Goal: Task Accomplishment & Management: Use online tool/utility

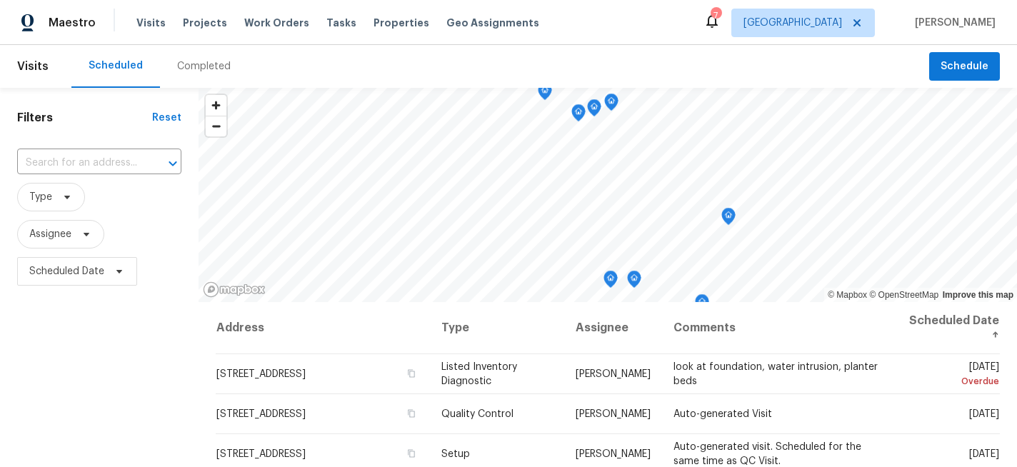
scroll to position [89, 0]
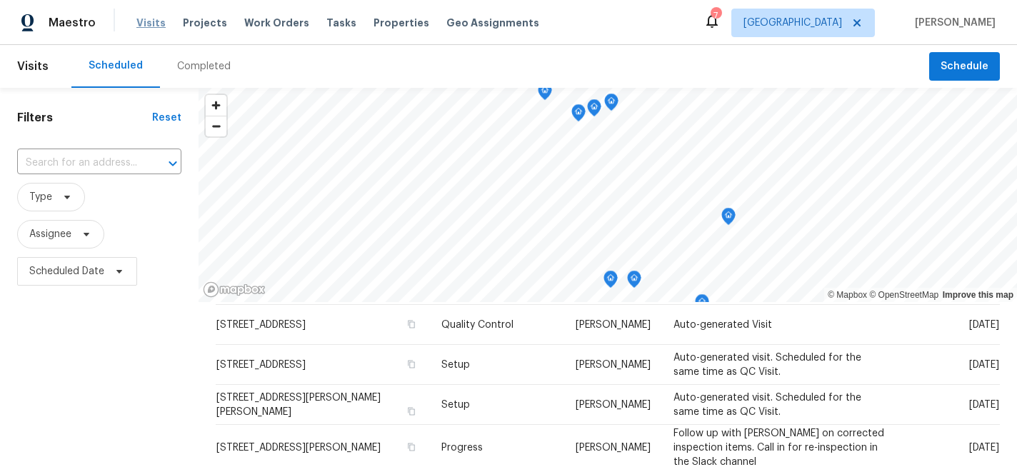
click at [152, 23] on span "Visits" at bounding box center [150, 23] width 29 height 14
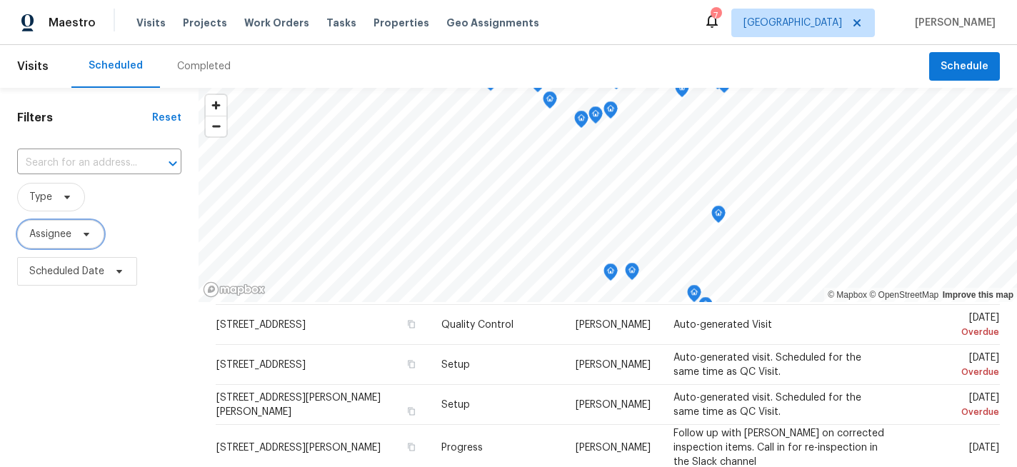
click at [48, 233] on span "Assignee" at bounding box center [50, 234] width 42 height 14
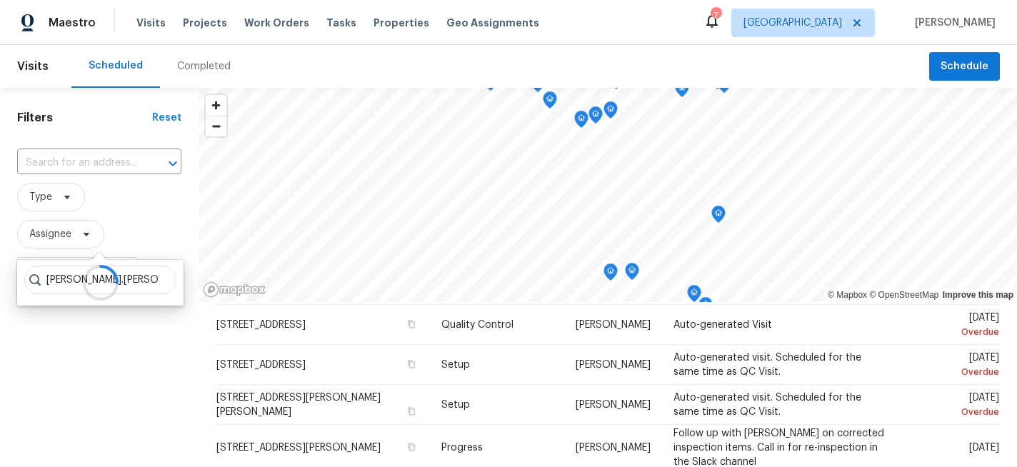
type input "[PERSON_NAME].[PERSON_NAME]"
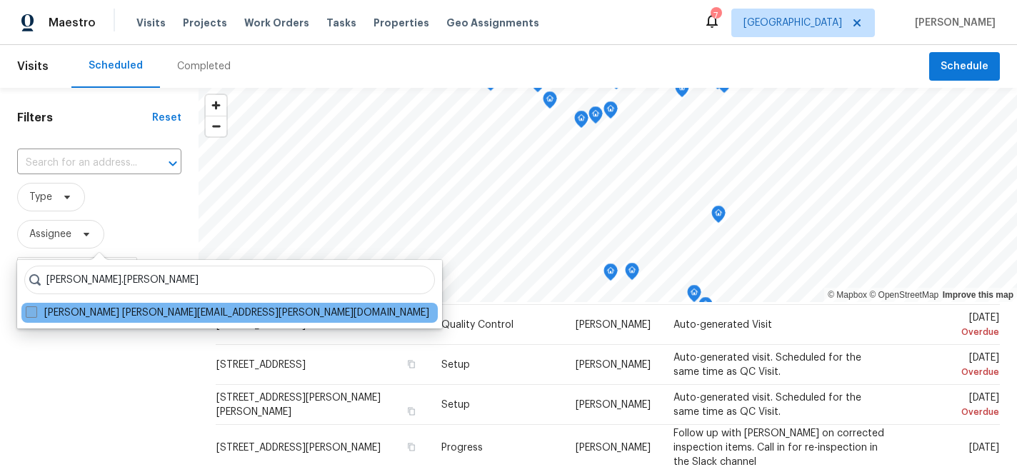
click at [32, 312] on span at bounding box center [31, 311] width 11 height 11
click at [32, 312] on input "[PERSON_NAME] [PERSON_NAME][EMAIL_ADDRESS][PERSON_NAME][DOMAIN_NAME]" at bounding box center [30, 310] width 9 height 9
checkbox input "true"
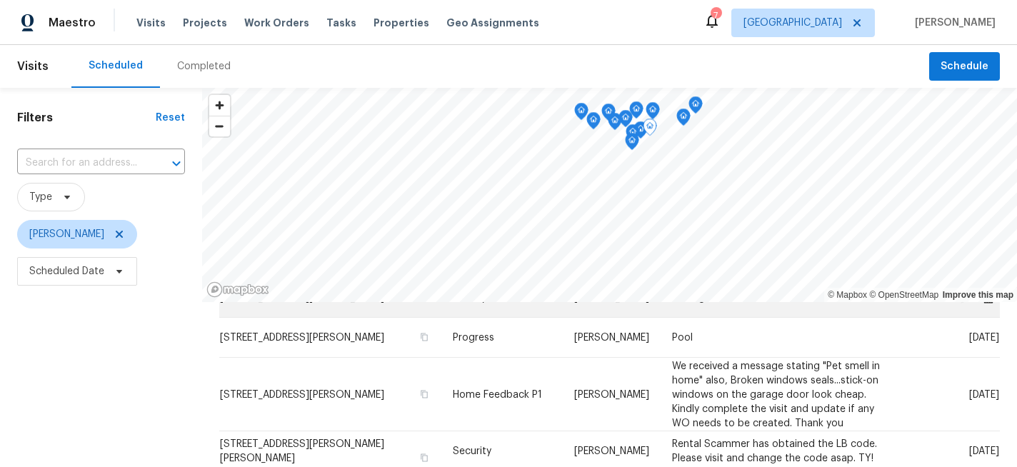
scroll to position [198, 0]
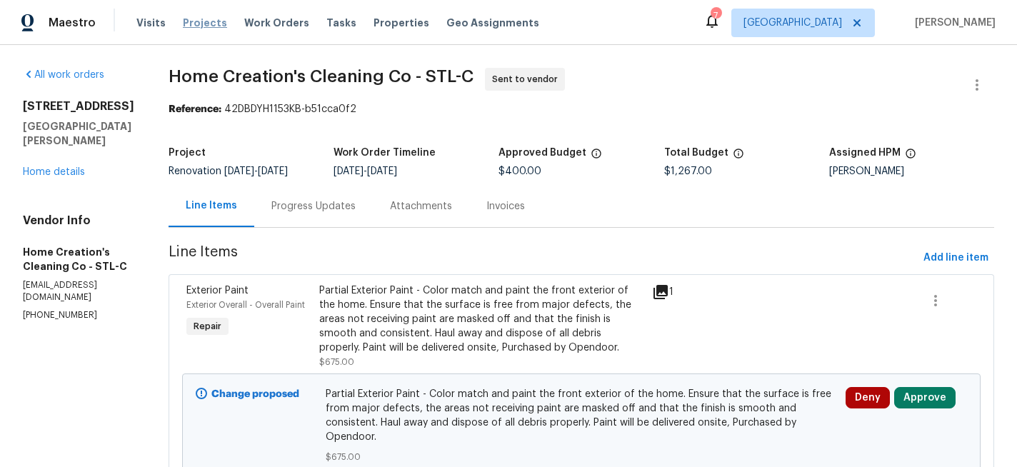
click at [203, 23] on span "Projects" at bounding box center [205, 23] width 44 height 14
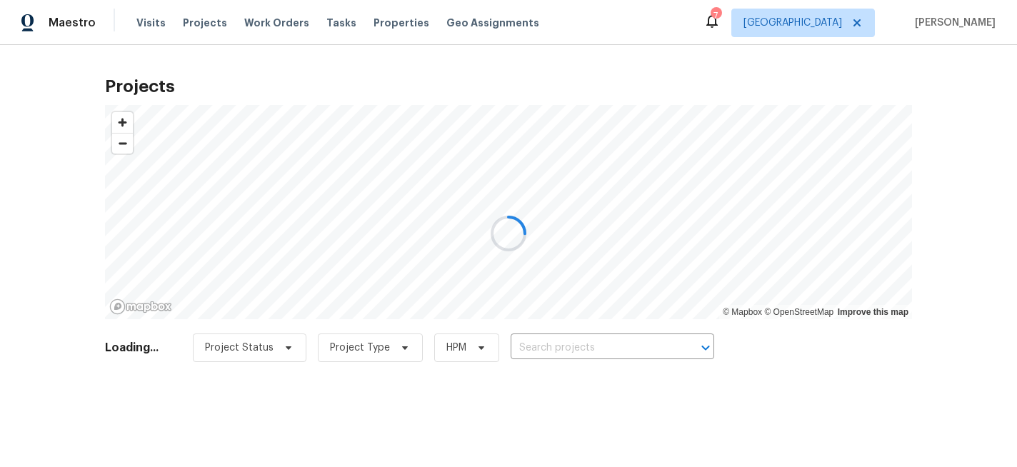
click at [578, 341] on div at bounding box center [508, 233] width 1017 height 467
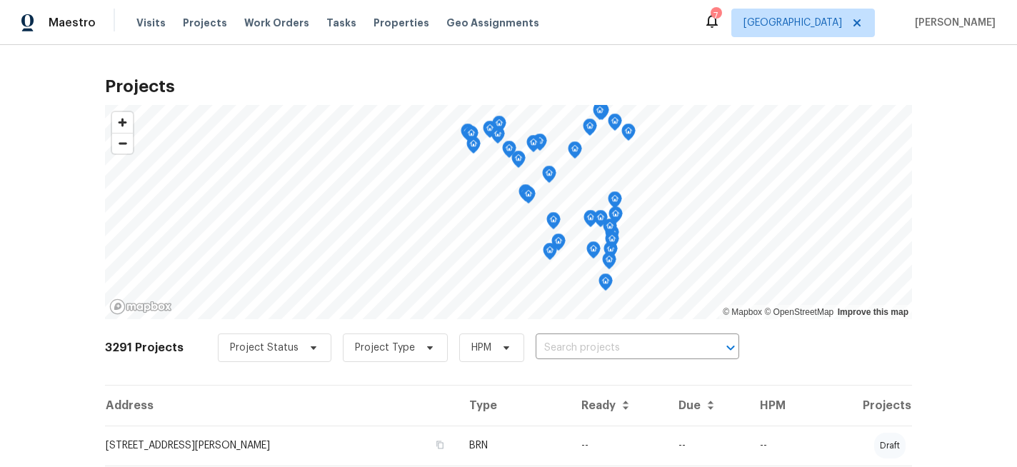
click at [578, 341] on input "text" at bounding box center [616, 348] width 163 height 22
type input "[PERSON_NAME]"
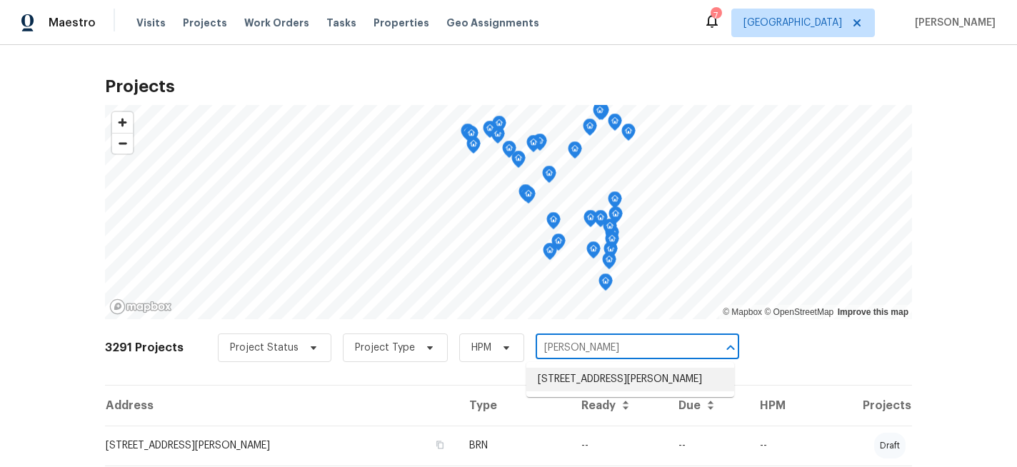
click at [583, 383] on li "[STREET_ADDRESS][PERSON_NAME]" at bounding box center [630, 380] width 208 height 24
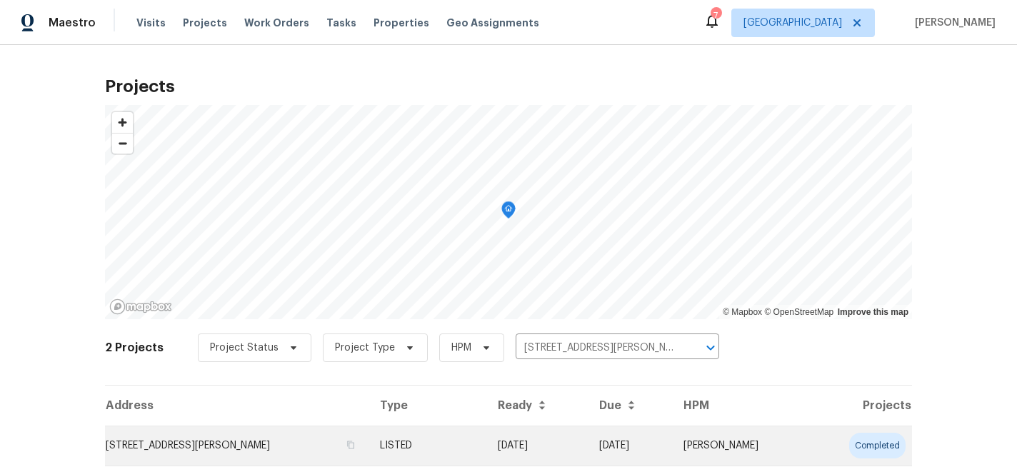
click at [285, 450] on td "[STREET_ADDRESS][PERSON_NAME]" at bounding box center [236, 445] width 263 height 40
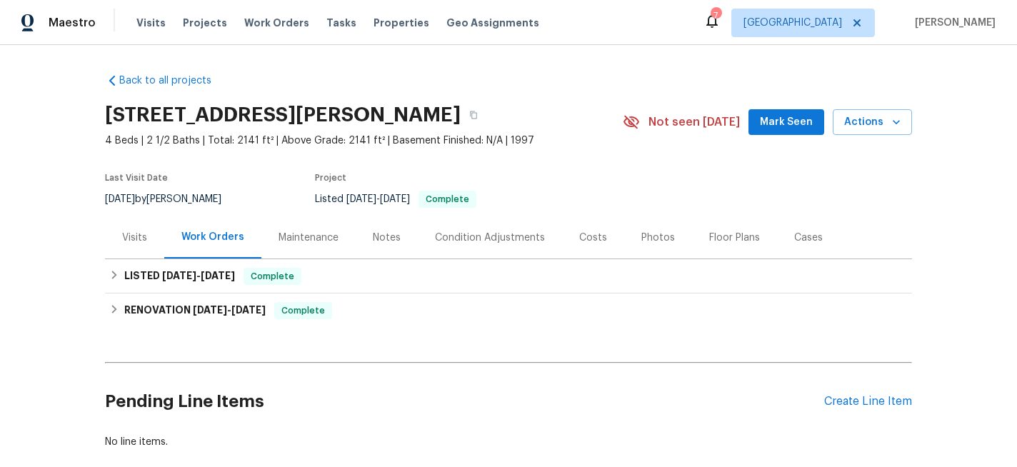
scroll to position [79, 0]
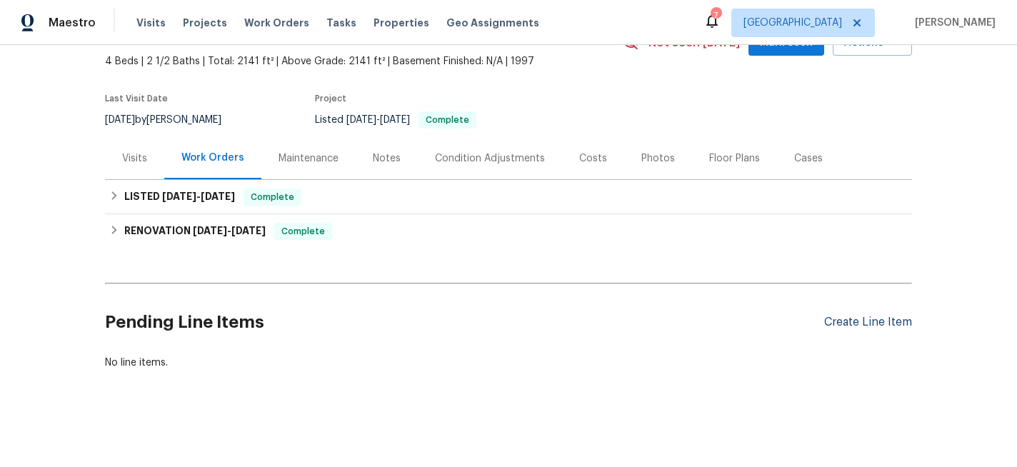
click at [862, 319] on div "Create Line Item" at bounding box center [868, 323] width 88 height 14
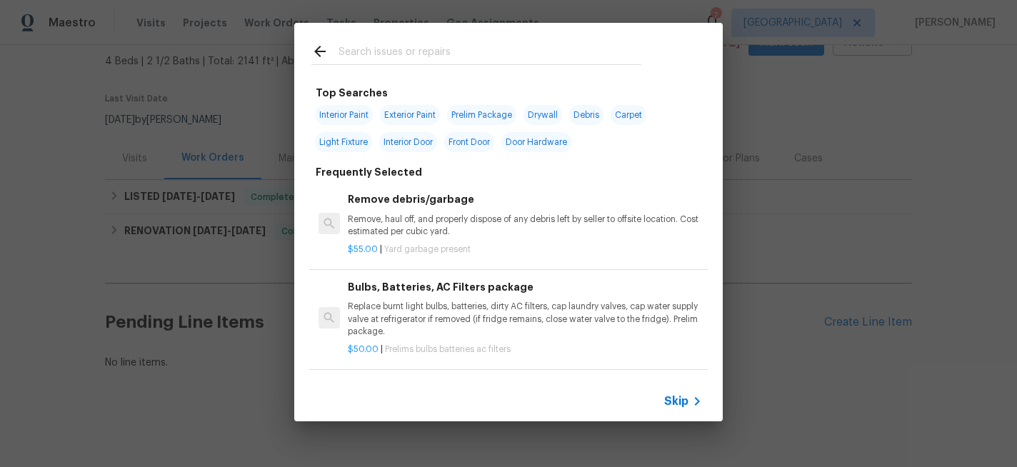
click at [355, 60] on input "text" at bounding box center [489, 53] width 303 height 21
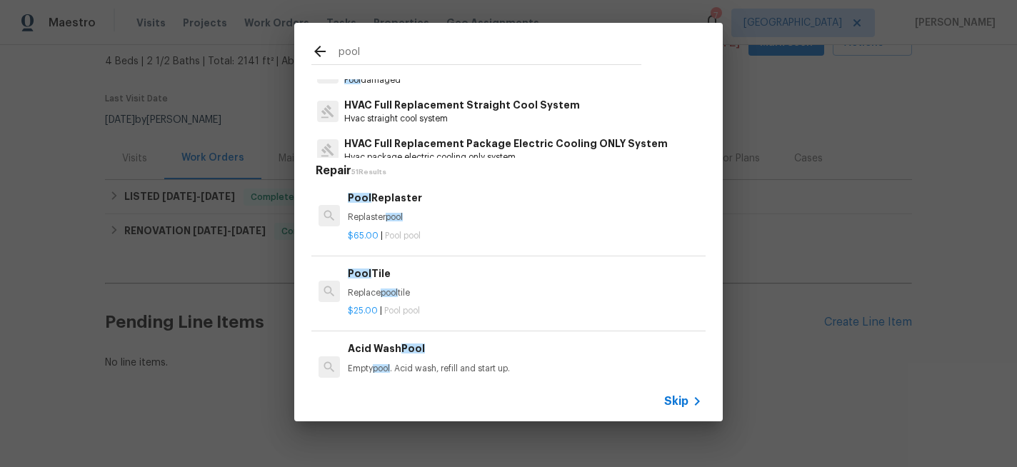
scroll to position [0, 0]
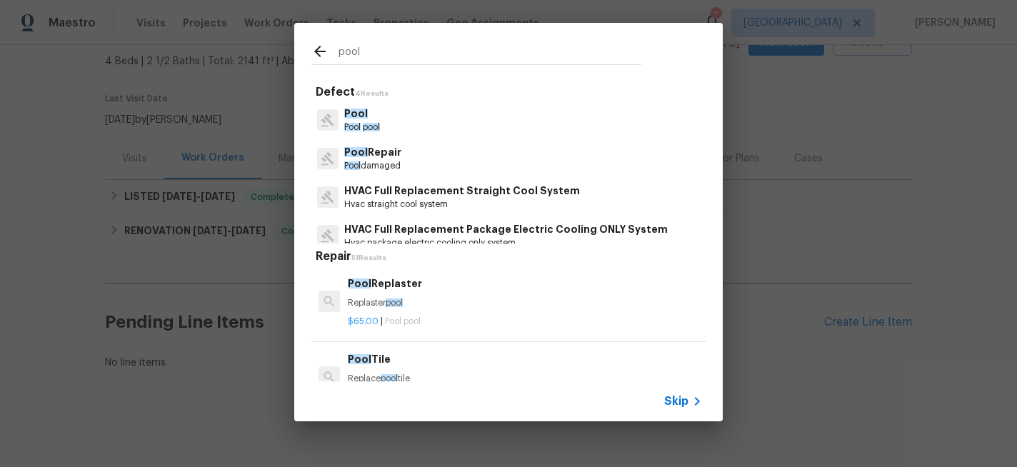
type input "pool"
click at [356, 113] on span "Pool" at bounding box center [356, 114] width 24 height 10
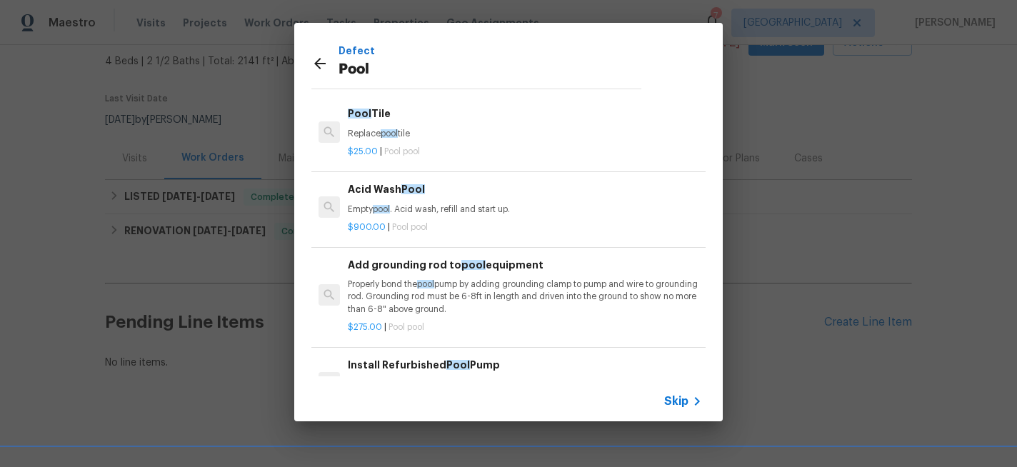
click at [316, 63] on icon at bounding box center [319, 63] width 11 height 11
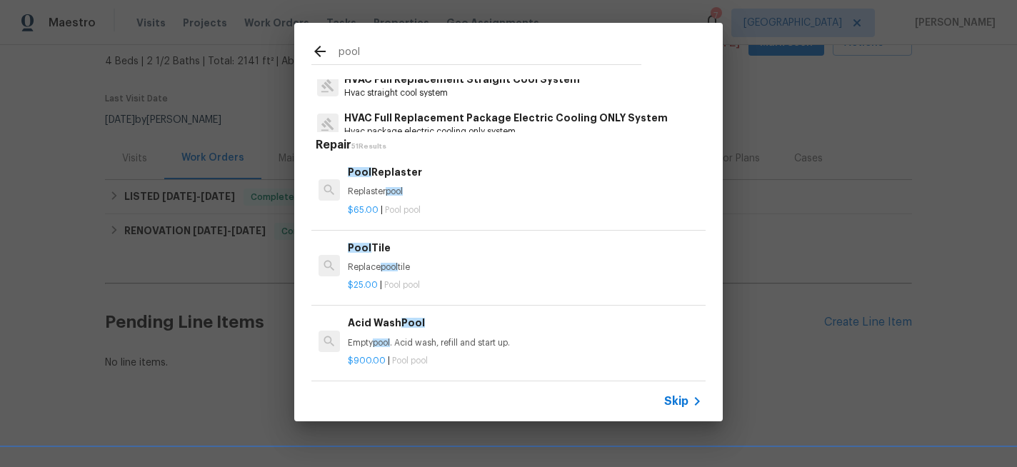
scroll to position [246, 0]
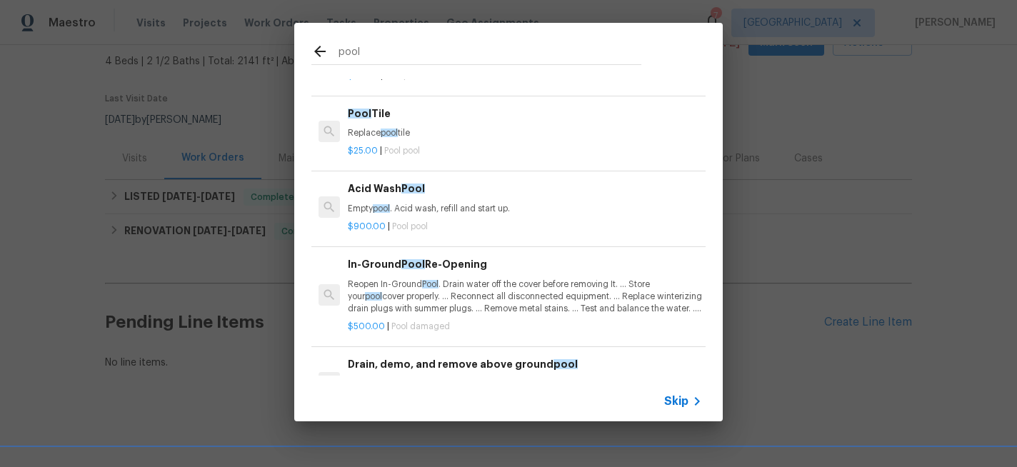
click at [316, 50] on icon at bounding box center [319, 51] width 11 height 11
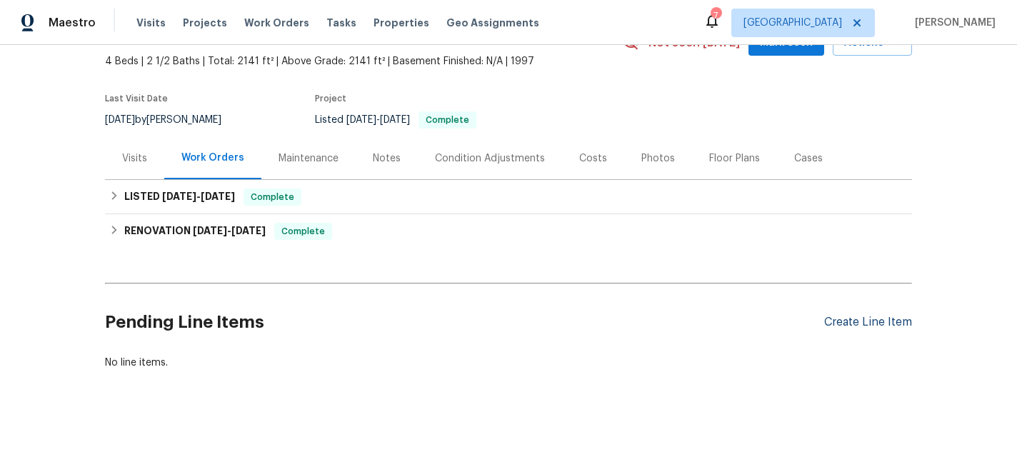
click at [845, 322] on div "Create Line Item" at bounding box center [868, 323] width 88 height 14
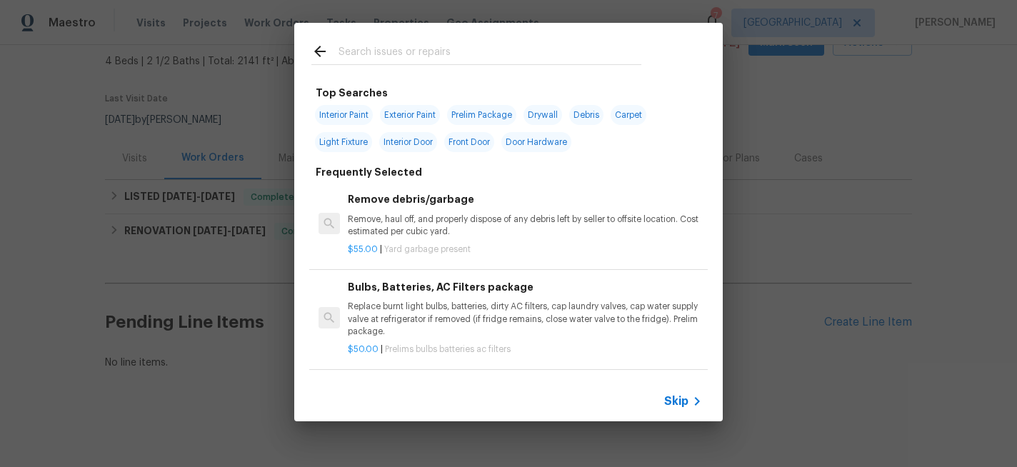
click at [678, 404] on span "Skip" at bounding box center [676, 401] width 24 height 14
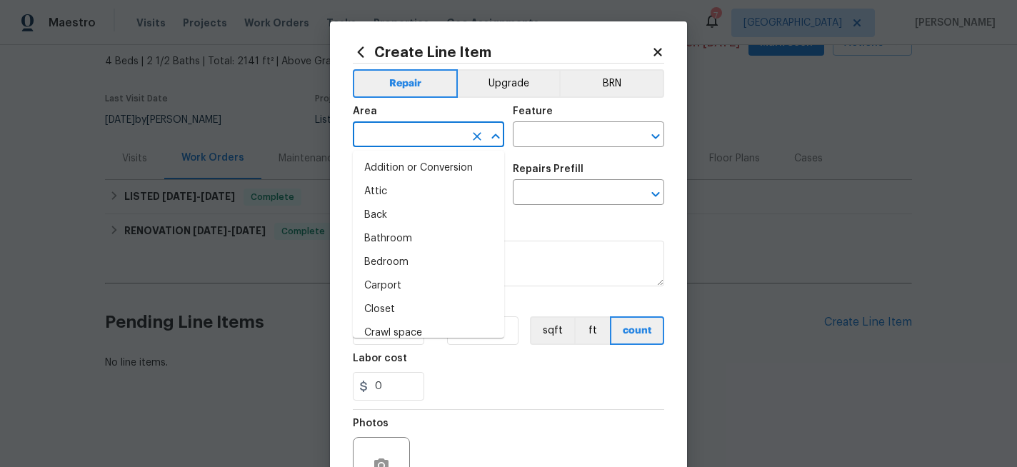
click at [390, 132] on input "text" at bounding box center [408, 136] width 111 height 22
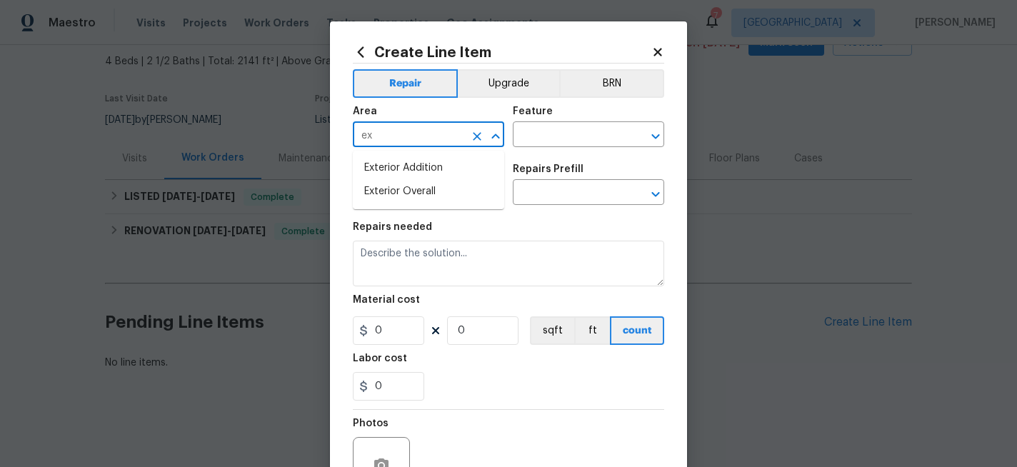
type input "e"
click at [388, 171] on li "In-ground pool / Spa" at bounding box center [428, 168] width 151 height 24
type input "In-ground pool / Spa"
click at [546, 136] on input "text" at bounding box center [568, 136] width 111 height 22
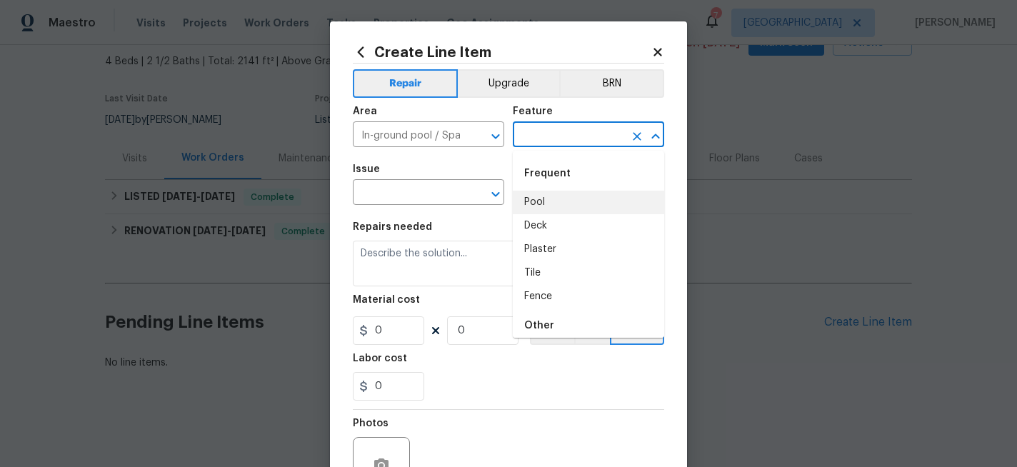
click at [538, 204] on li "Pool" at bounding box center [588, 203] width 151 height 24
type input "Pool"
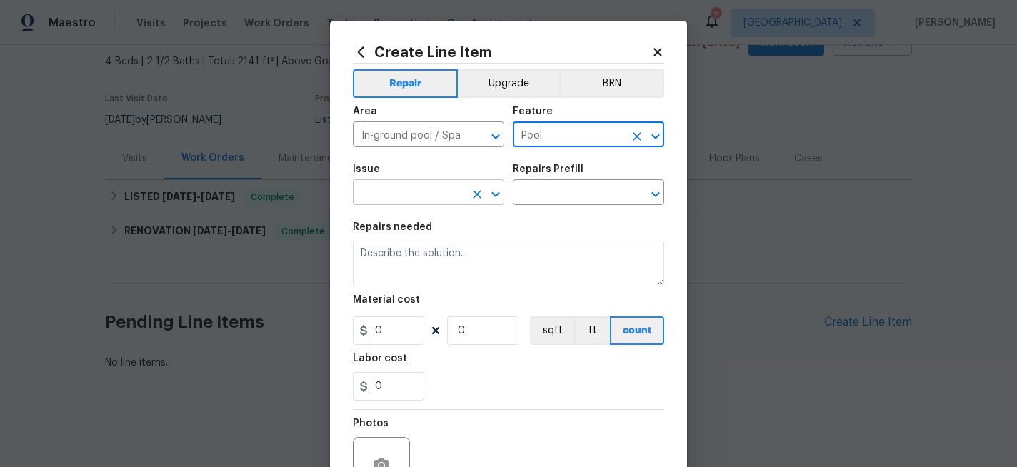
click at [401, 183] on input "text" at bounding box center [408, 194] width 111 height 22
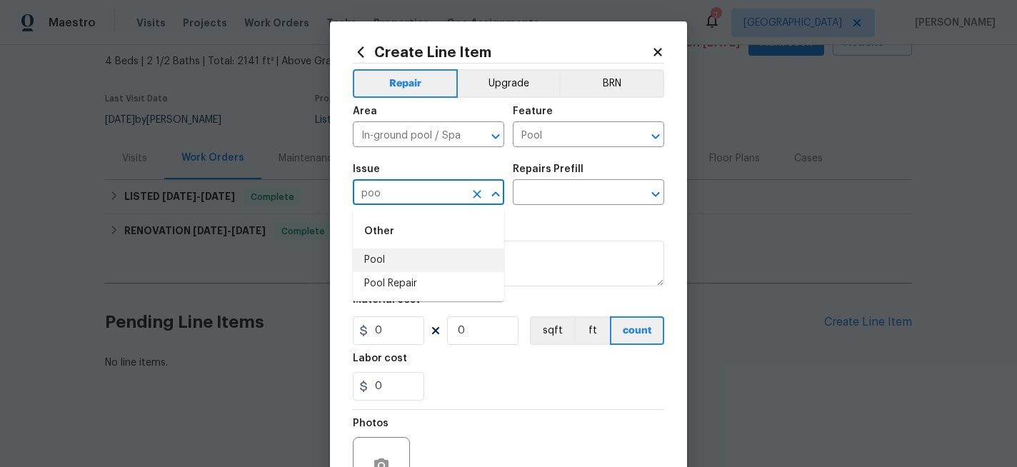
click at [376, 256] on li "Pool" at bounding box center [428, 260] width 151 height 24
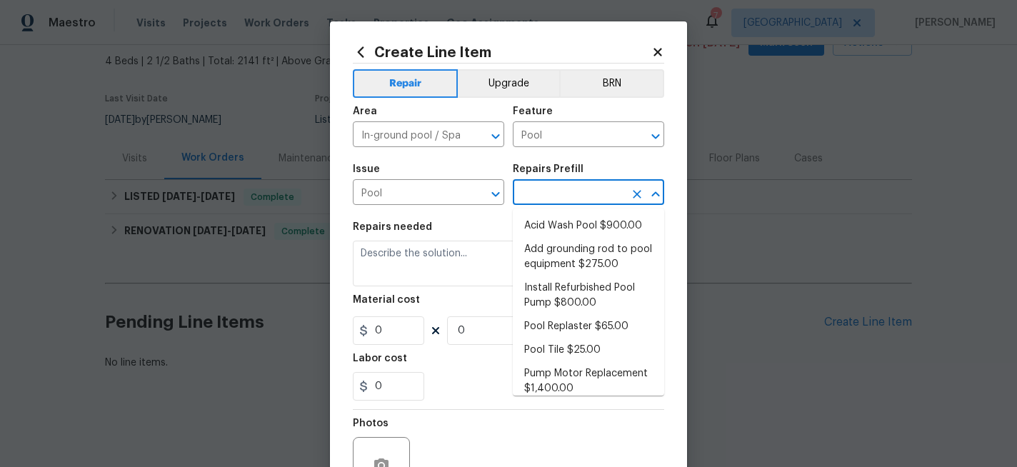
click at [533, 199] on input "text" at bounding box center [568, 194] width 111 height 22
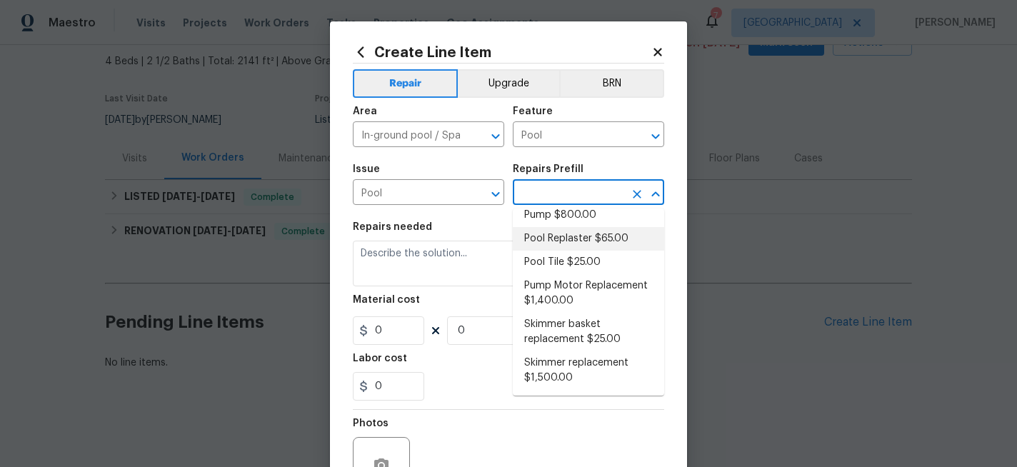
scroll to position [0, 0]
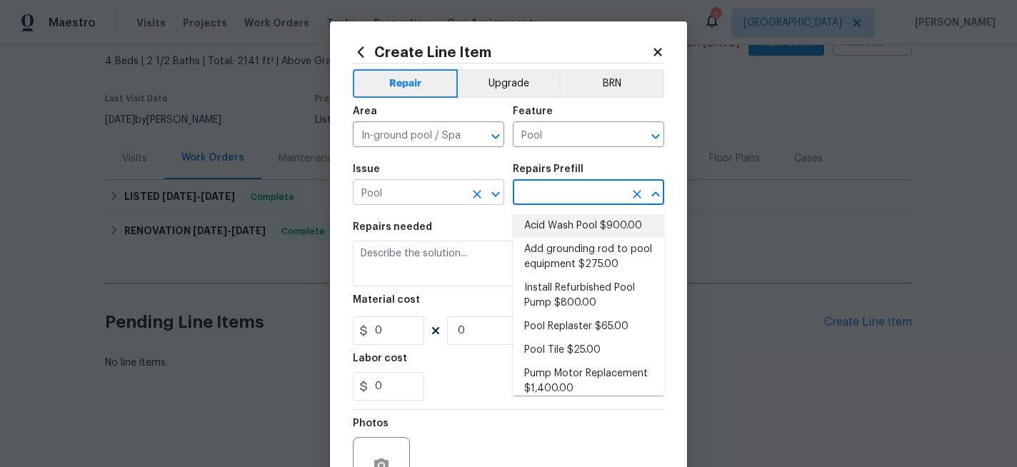
click at [405, 190] on input "Pool" at bounding box center [408, 194] width 111 height 22
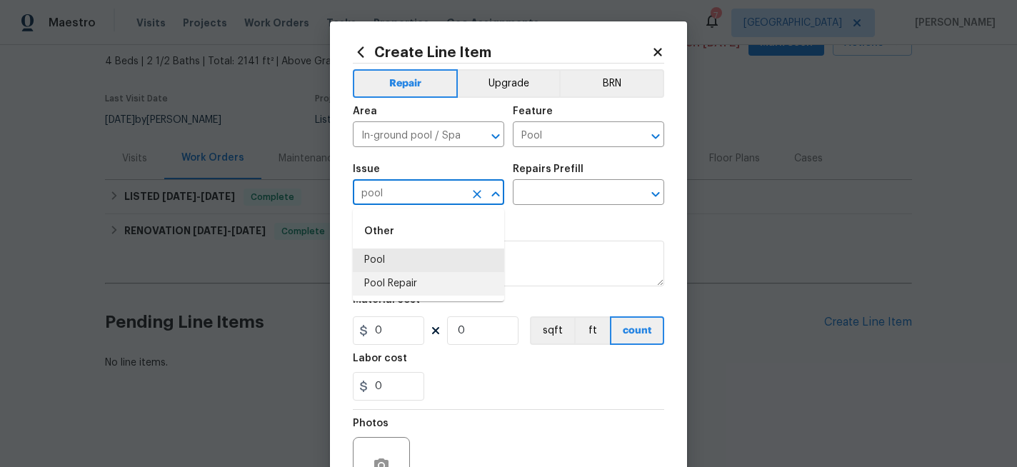
click at [391, 281] on li "Pool Repair" at bounding box center [428, 284] width 151 height 24
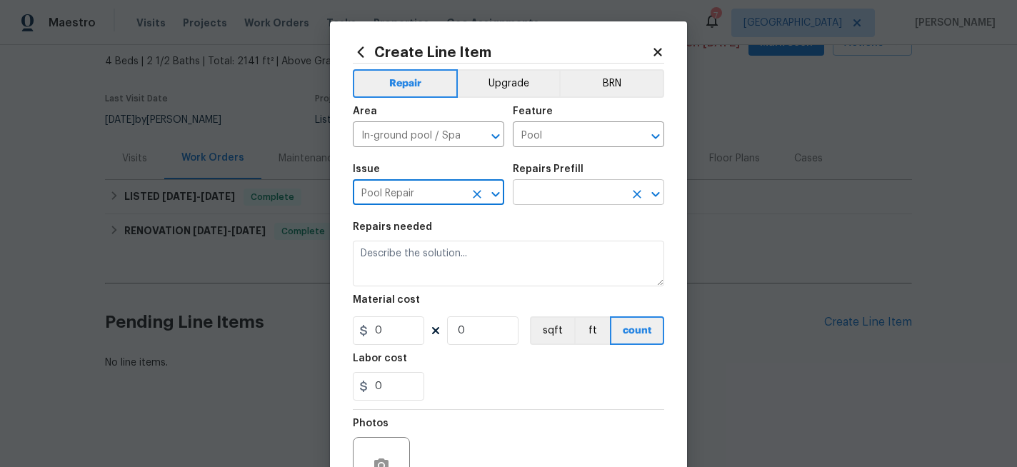
type input "Pool Repair"
click at [558, 196] on input "text" at bounding box center [568, 194] width 111 height 22
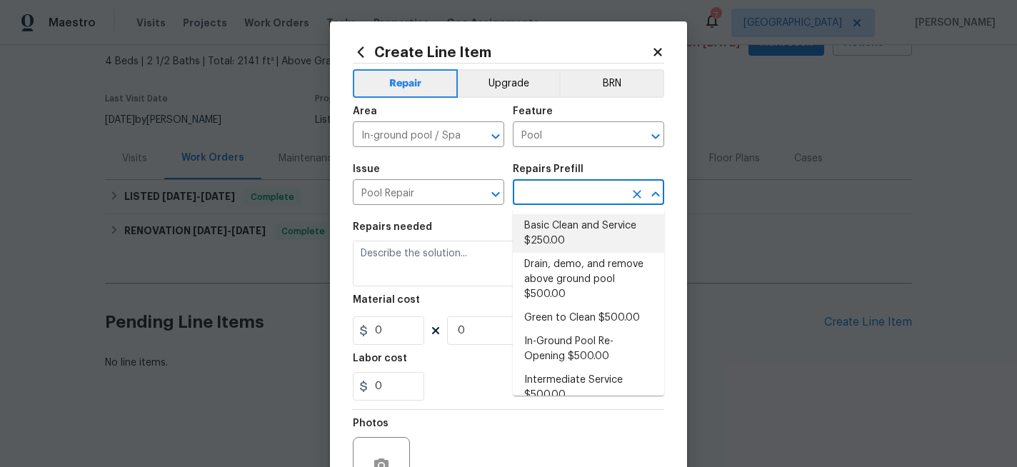
click at [573, 231] on li "Basic Clean and Service $250.00" at bounding box center [588, 233] width 151 height 39
type input "Basic Clean and Service $250.00"
type textarea "basic clean and service, balance chems, repair minor leaks at equipment, etc"
type input "250"
type input "1"
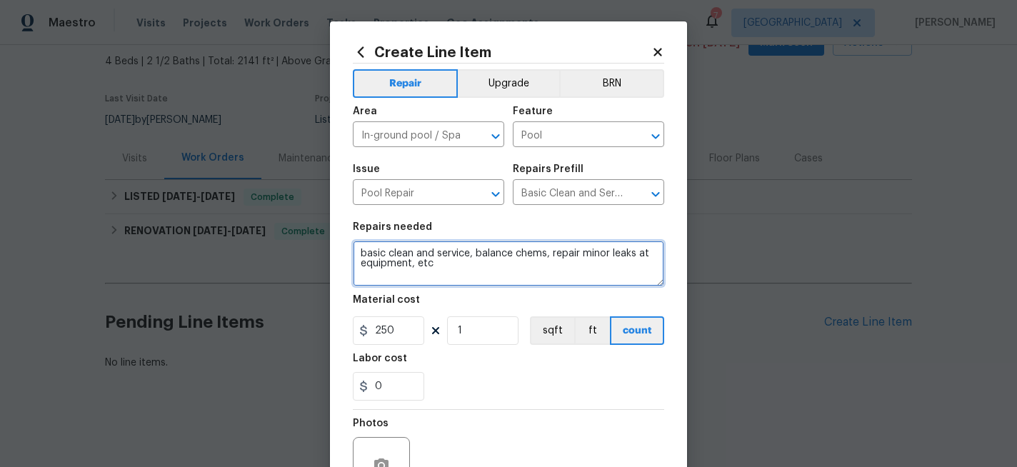
click at [449, 276] on textarea "basic clean and service, balance chems, repair minor leaks at equipment, etc" at bounding box center [508, 264] width 311 height 46
drag, startPoint x: 450, startPoint y: 273, endPoint x: 311, endPoint y: 226, distance: 147.2
click at [311, 226] on div "Create Line Item Repair Upgrade BRN Area In-ground pool / Spa ​ Feature Pool ​ …" at bounding box center [508, 233] width 1017 height 467
type textarea "Poor M"
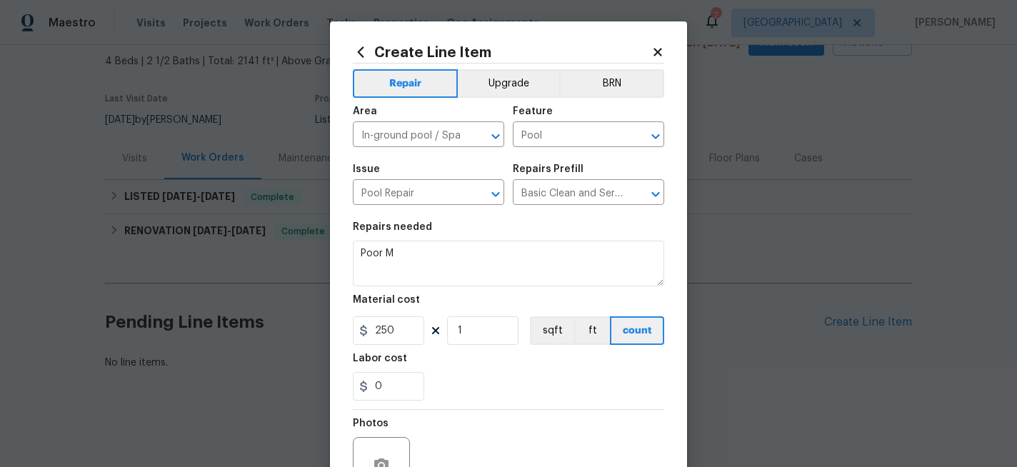
click at [653, 49] on icon at bounding box center [657, 52] width 8 height 8
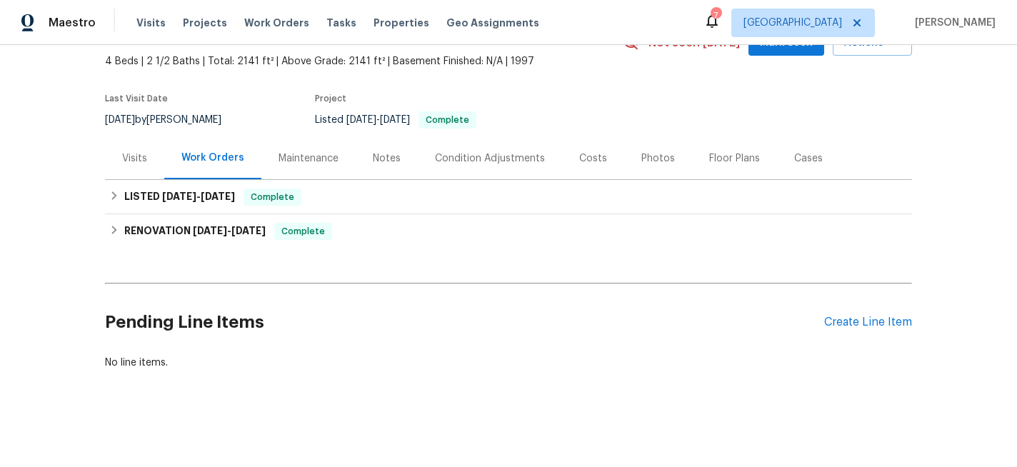
click at [324, 158] on div "Maintenance" at bounding box center [308, 158] width 60 height 14
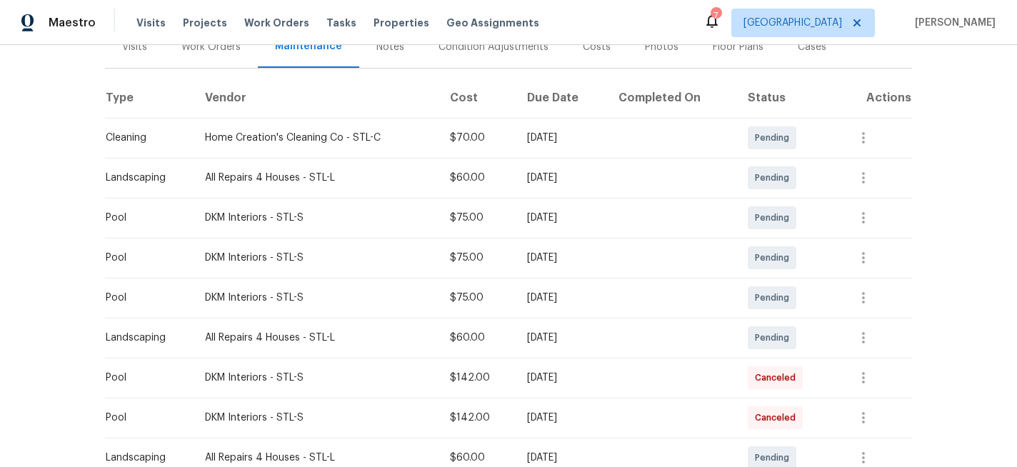
scroll to position [193, 0]
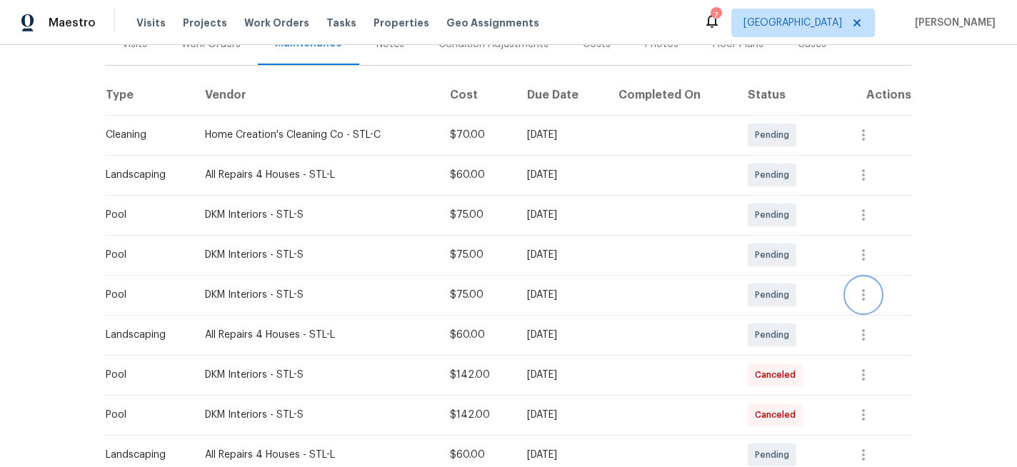
click at [865, 293] on icon "button" at bounding box center [863, 294] width 3 height 11
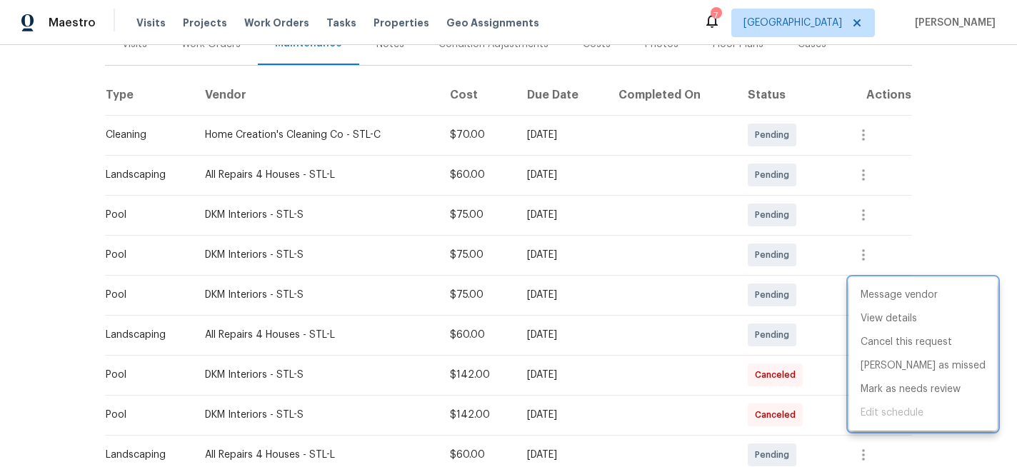
click at [938, 224] on div at bounding box center [508, 233] width 1017 height 467
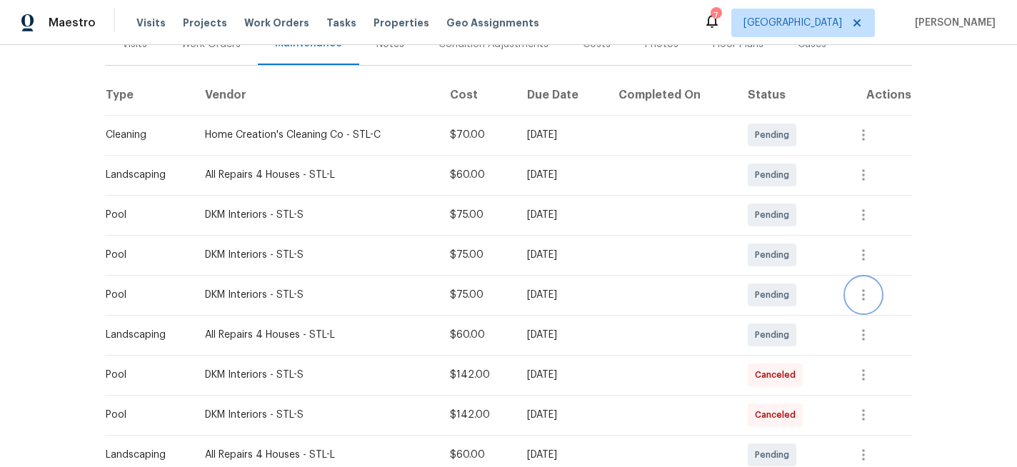
click at [865, 288] on icon "button" at bounding box center [863, 294] width 17 height 17
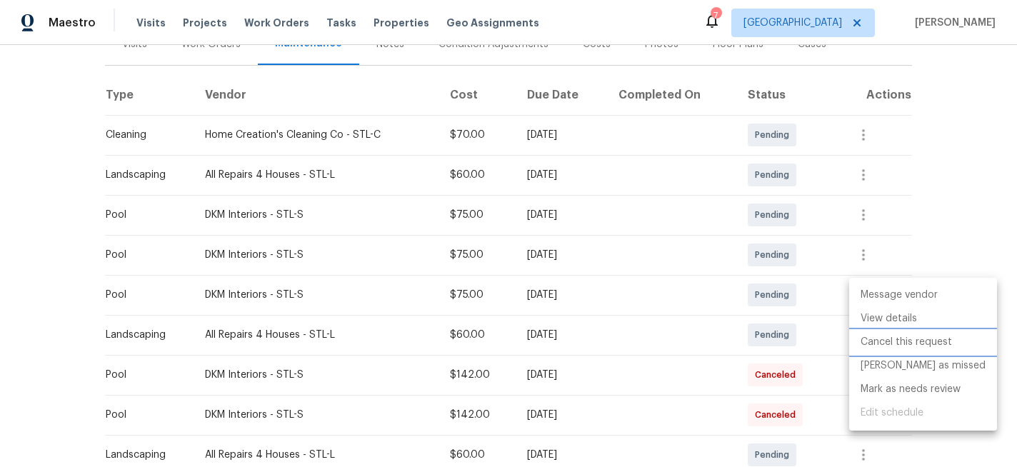
click at [892, 344] on li "Cancel this request" at bounding box center [923, 343] width 148 height 24
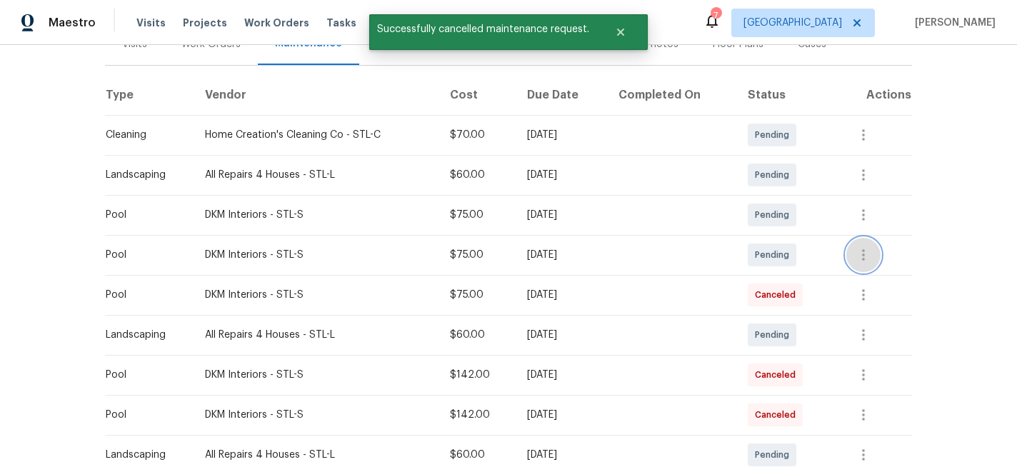
click at [863, 255] on icon "button" at bounding box center [863, 254] width 17 height 17
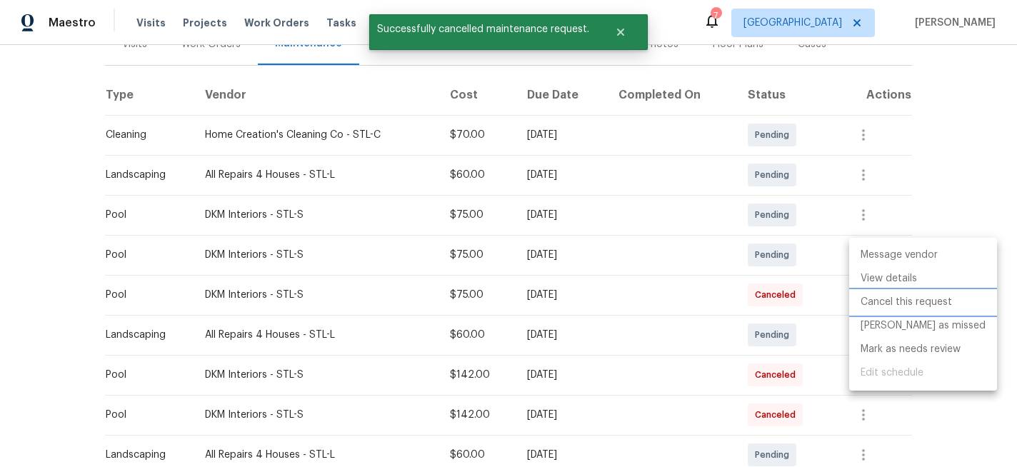
click at [880, 299] on li "Cancel this request" at bounding box center [923, 303] width 148 height 24
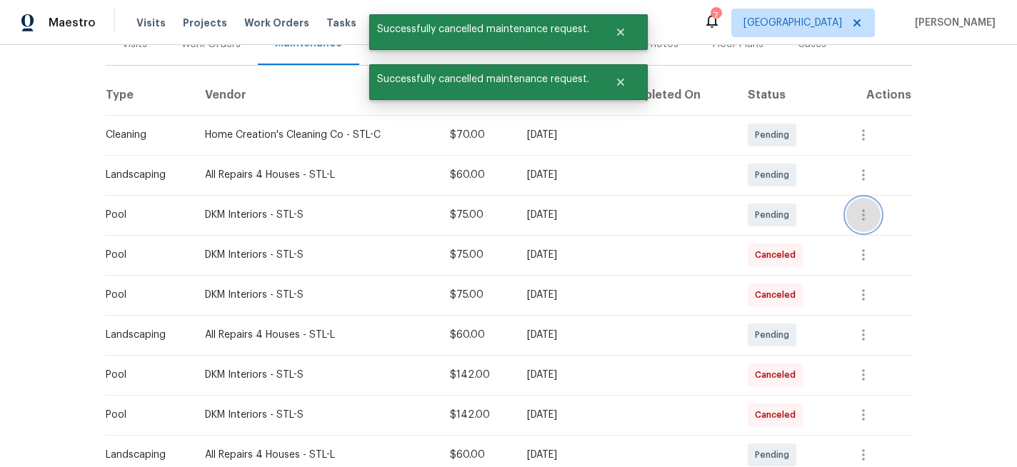
click at [863, 215] on icon "button" at bounding box center [863, 214] width 17 height 17
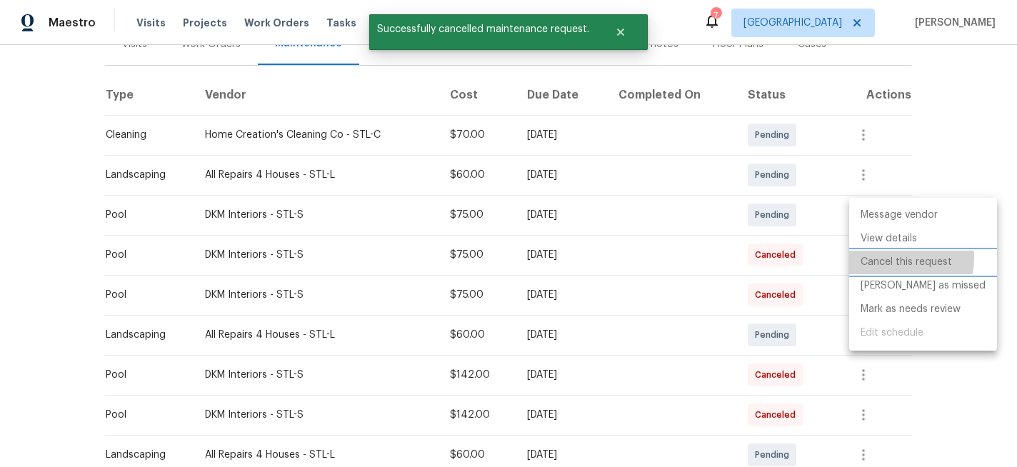
click at [892, 258] on li "Cancel this request" at bounding box center [923, 263] width 148 height 24
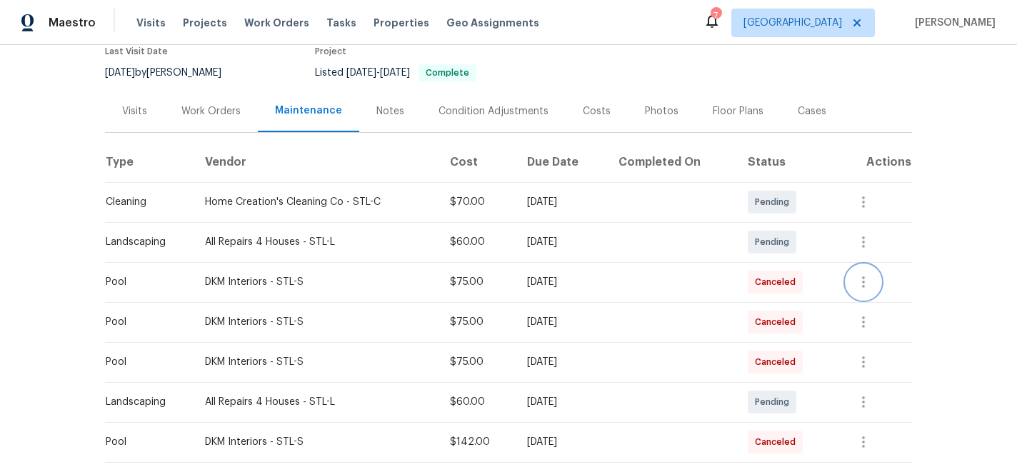
scroll to position [129, 0]
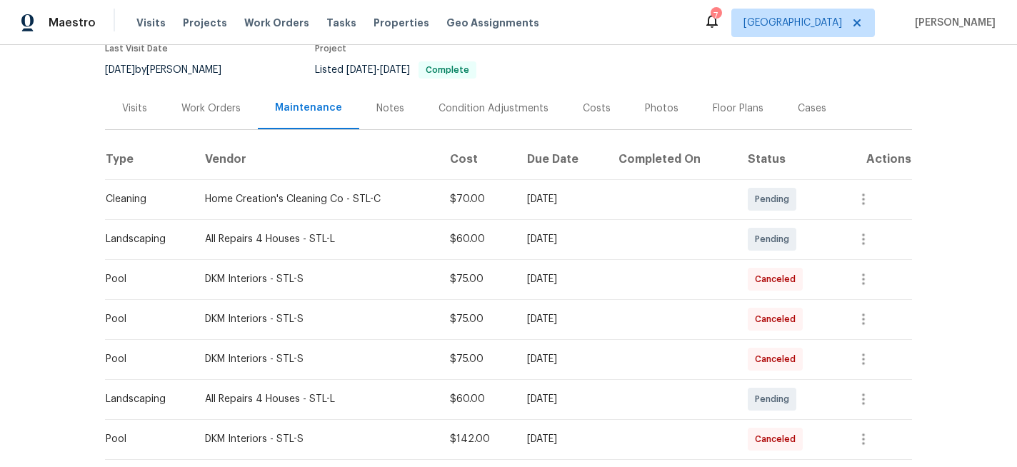
click at [216, 105] on div "Work Orders" at bounding box center [210, 108] width 59 height 14
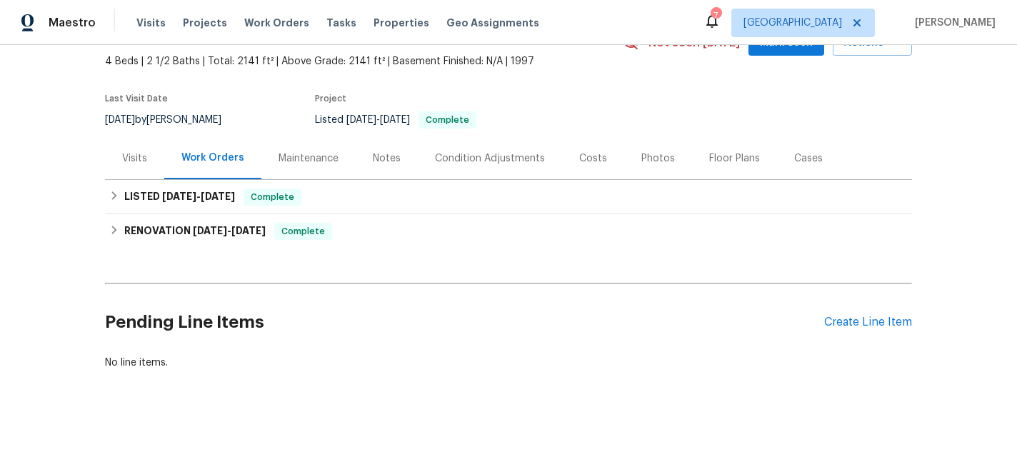
scroll to position [79, 0]
